Goal: Transaction & Acquisition: Purchase product/service

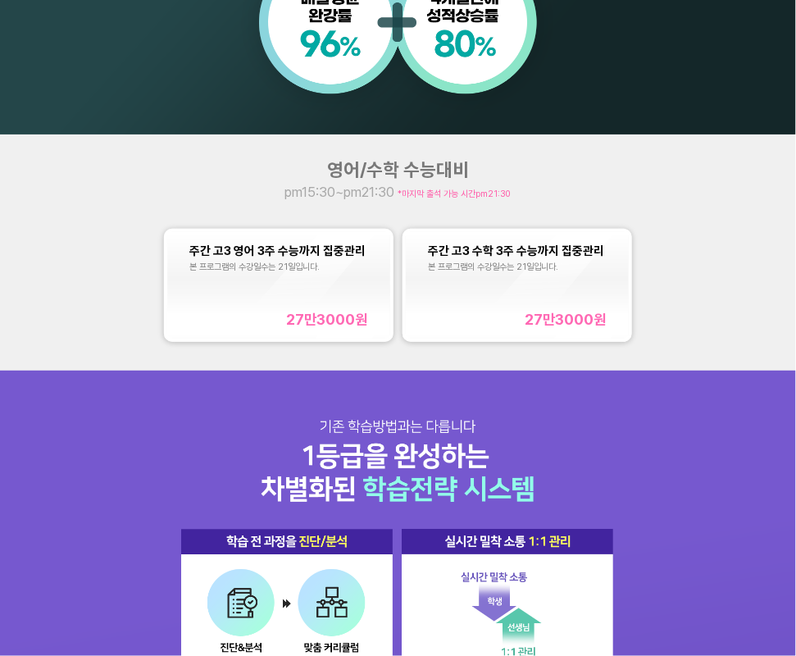
scroll to position [1117, 0]
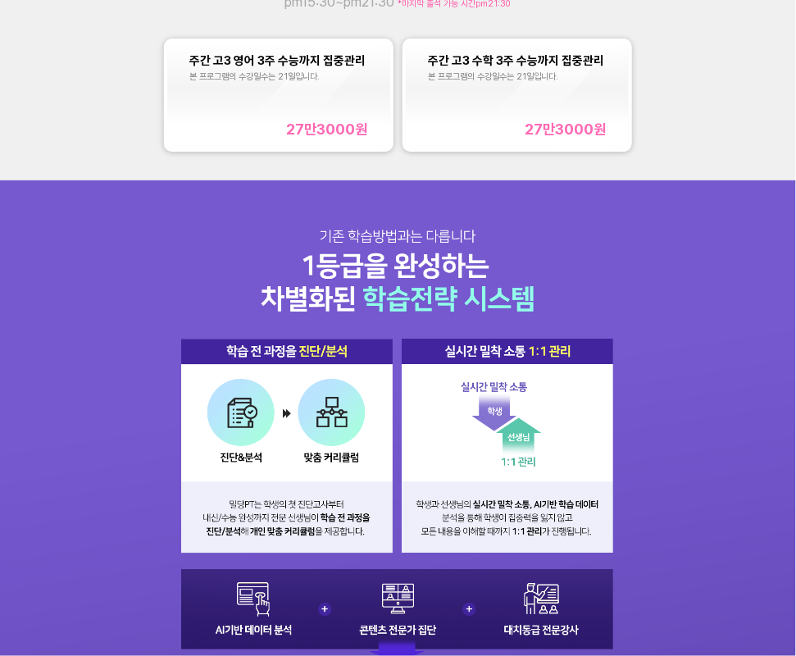
click at [300, 107] on div "주간 고3 영어 3주 수능까지 집중관리 본 프로그램의 수강일수는 21일입니다. 27만3000 원" at bounding box center [278, 94] width 178 height 84
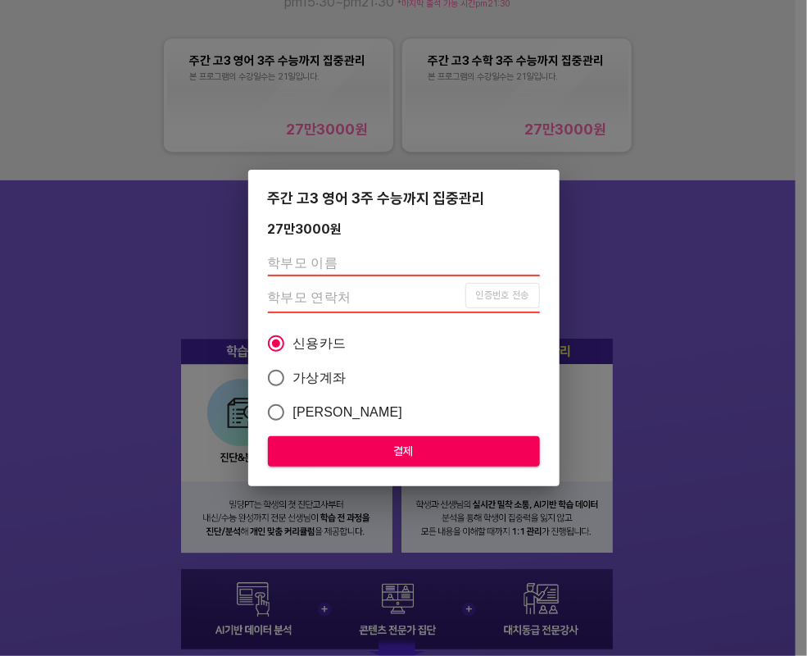
click at [685, 186] on div "주간 고3 영어 3주 수능까지 집중관리 27만3000 원 인증번호 전송 신용카드 가상계좌 카카오페이 결제" at bounding box center [403, 328] width 807 height 656
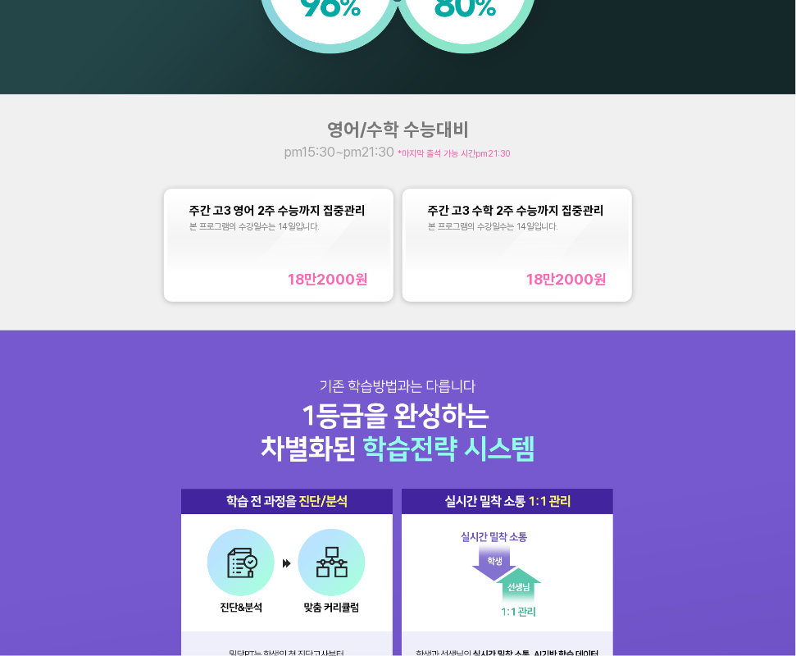
scroll to position [968, 0]
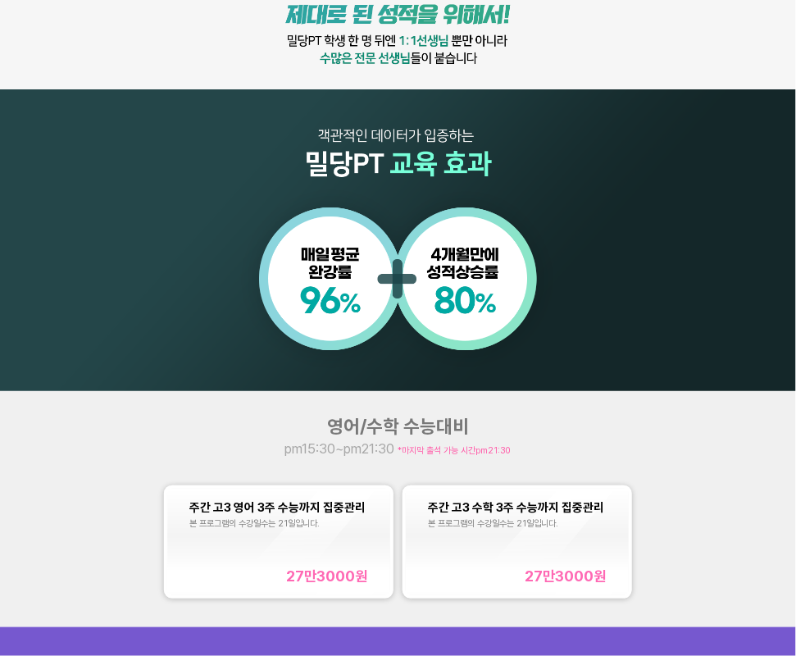
scroll to position [968, 0]
